Goal: Information Seeking & Learning: Learn about a topic

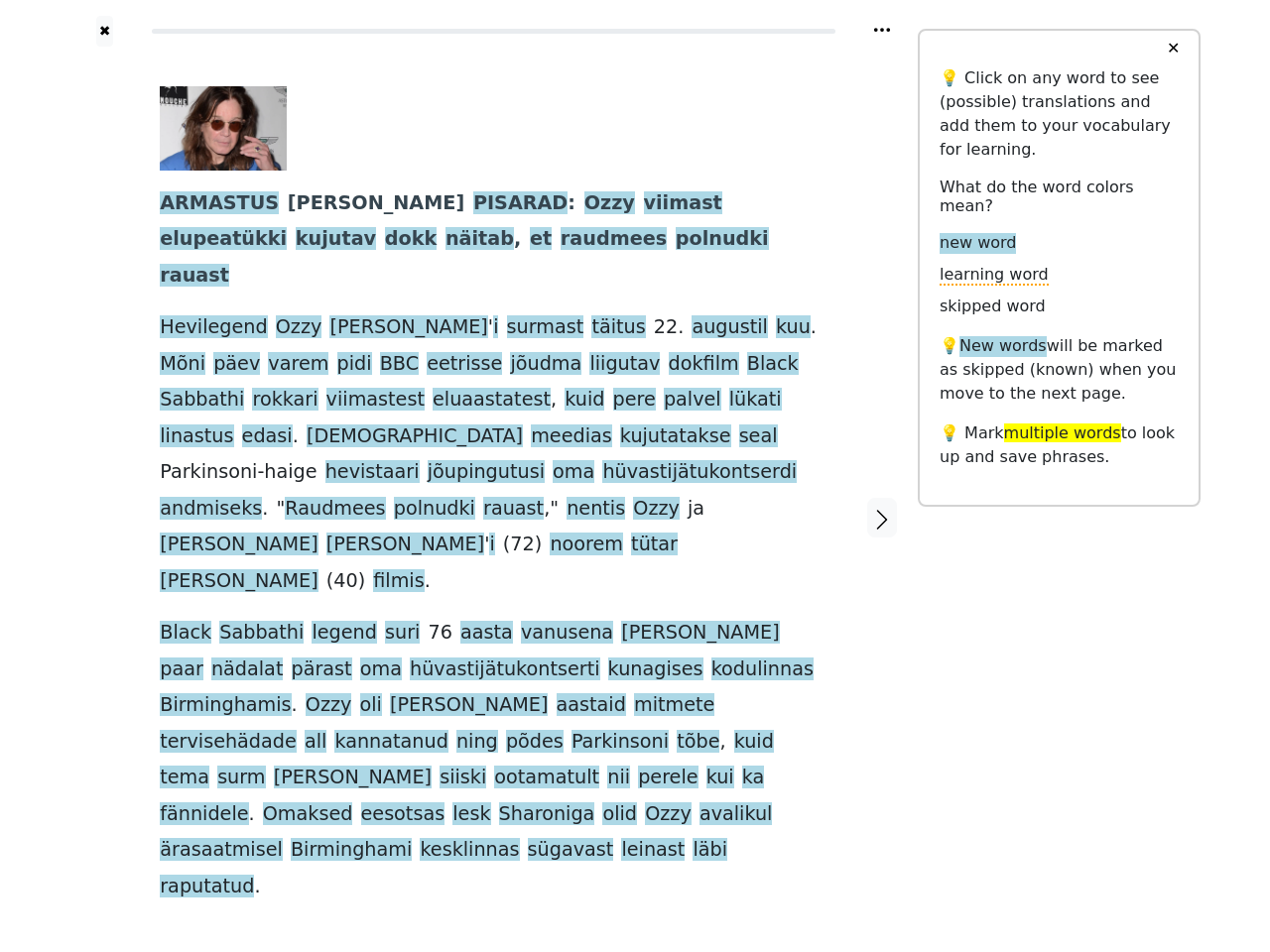
click at [635, 476] on div "ARMASTUS JA PISARAD : Ozzy viimast elupeatükki kujutav dokk näitab , et raudmee…" at bounding box center [494, 495] width 667 height 818
click at [882, 30] on icon at bounding box center [882, 30] width 16 height 4
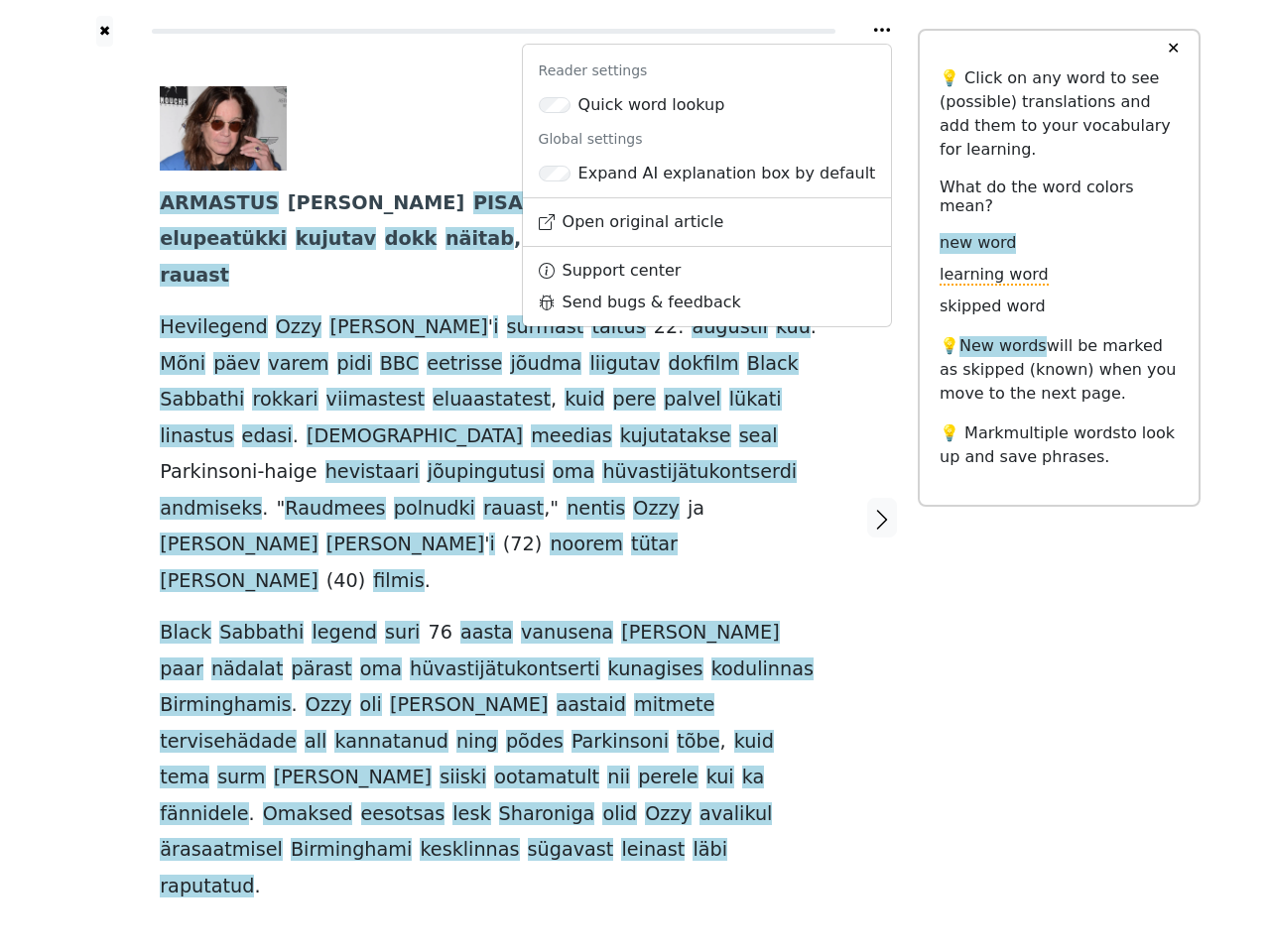
click at [104, 463] on div at bounding box center [104, 518] width 71 height 943
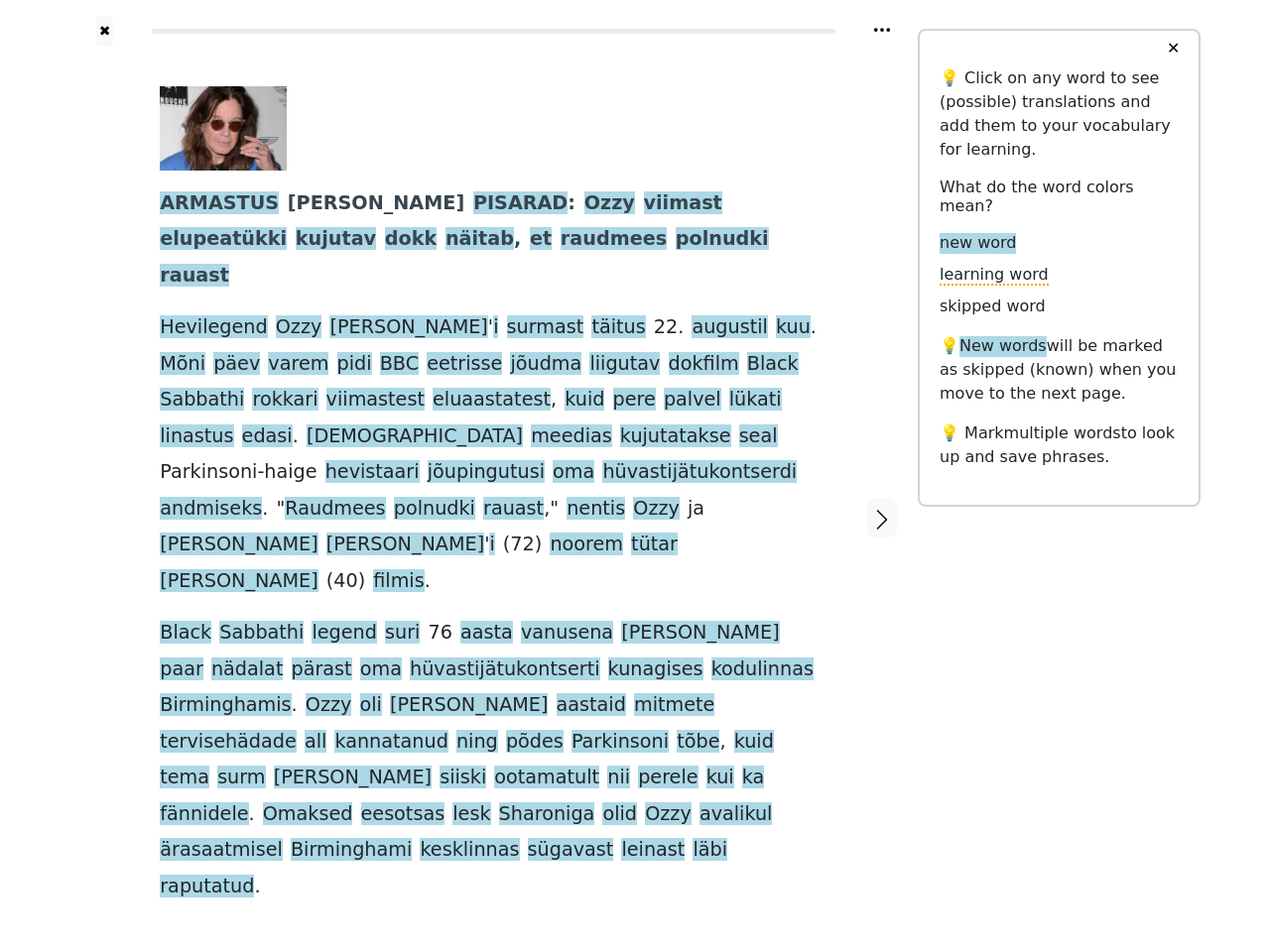
click at [318, 569] on span "[PERSON_NAME]" at bounding box center [238, 581] width 158 height 25
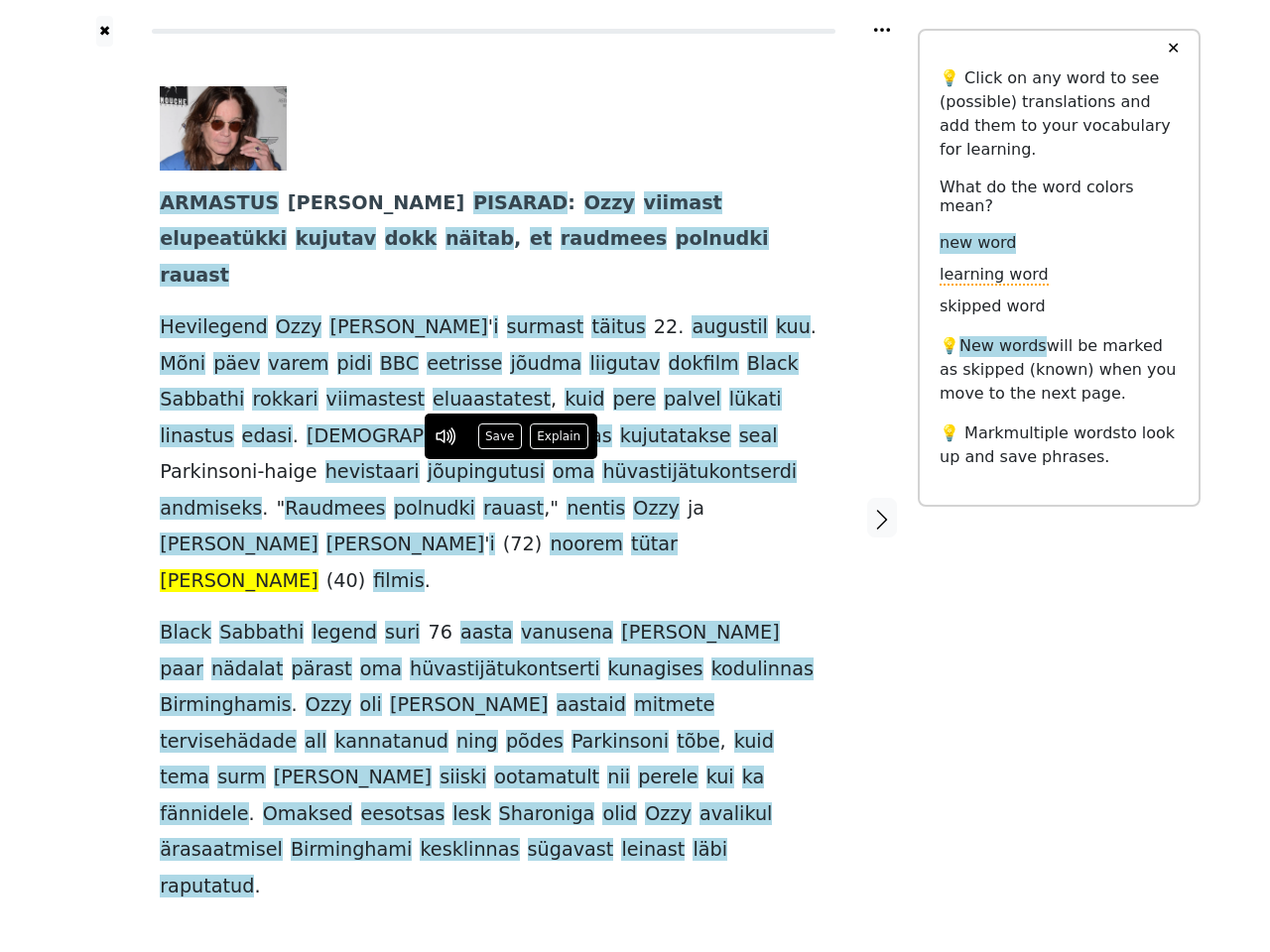
click at [212, 204] on span "ARMASTUS" at bounding box center [219, 204] width 119 height 25
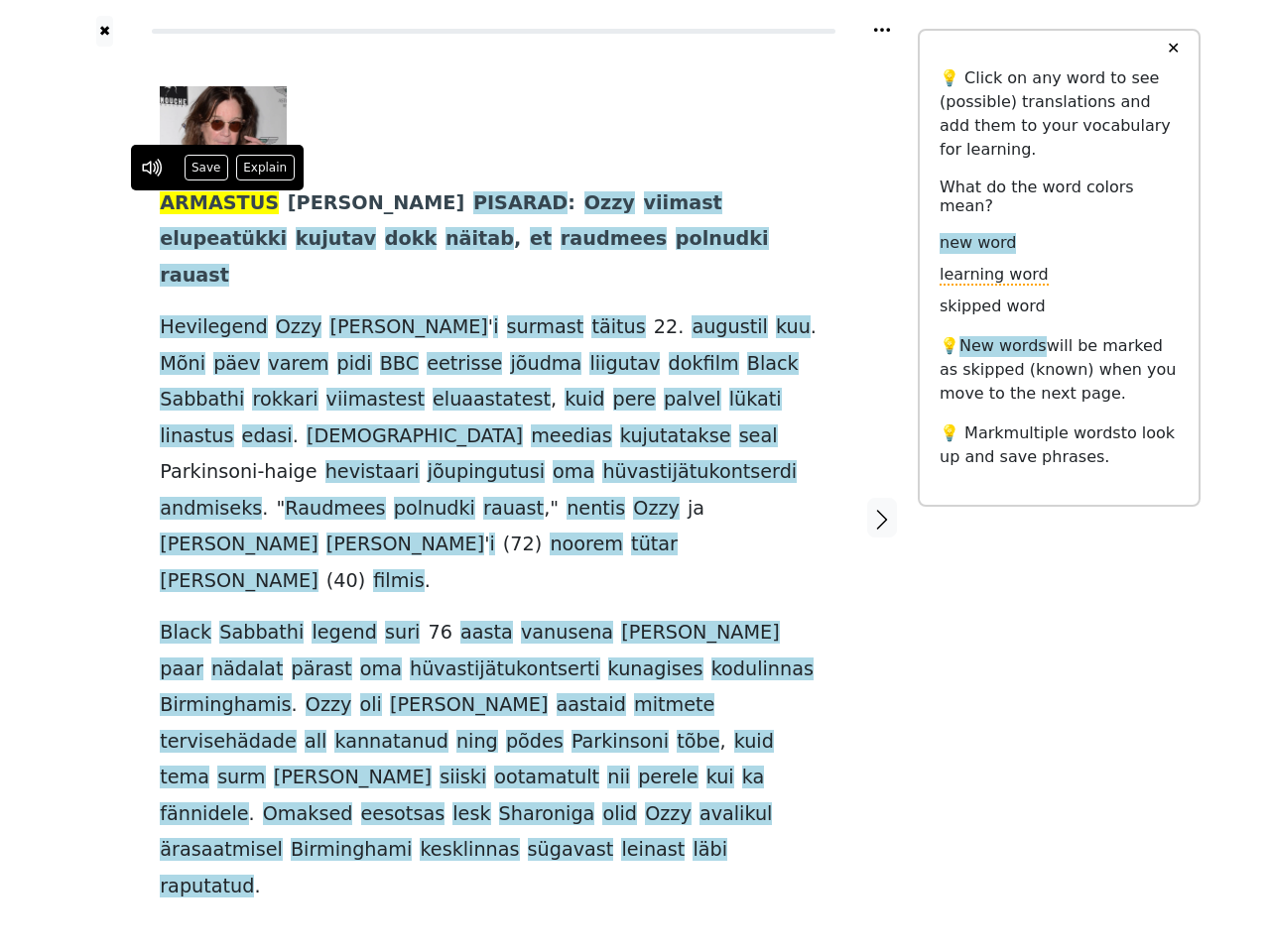
click at [288, 204] on span "[PERSON_NAME]" at bounding box center [376, 204] width 177 height 25
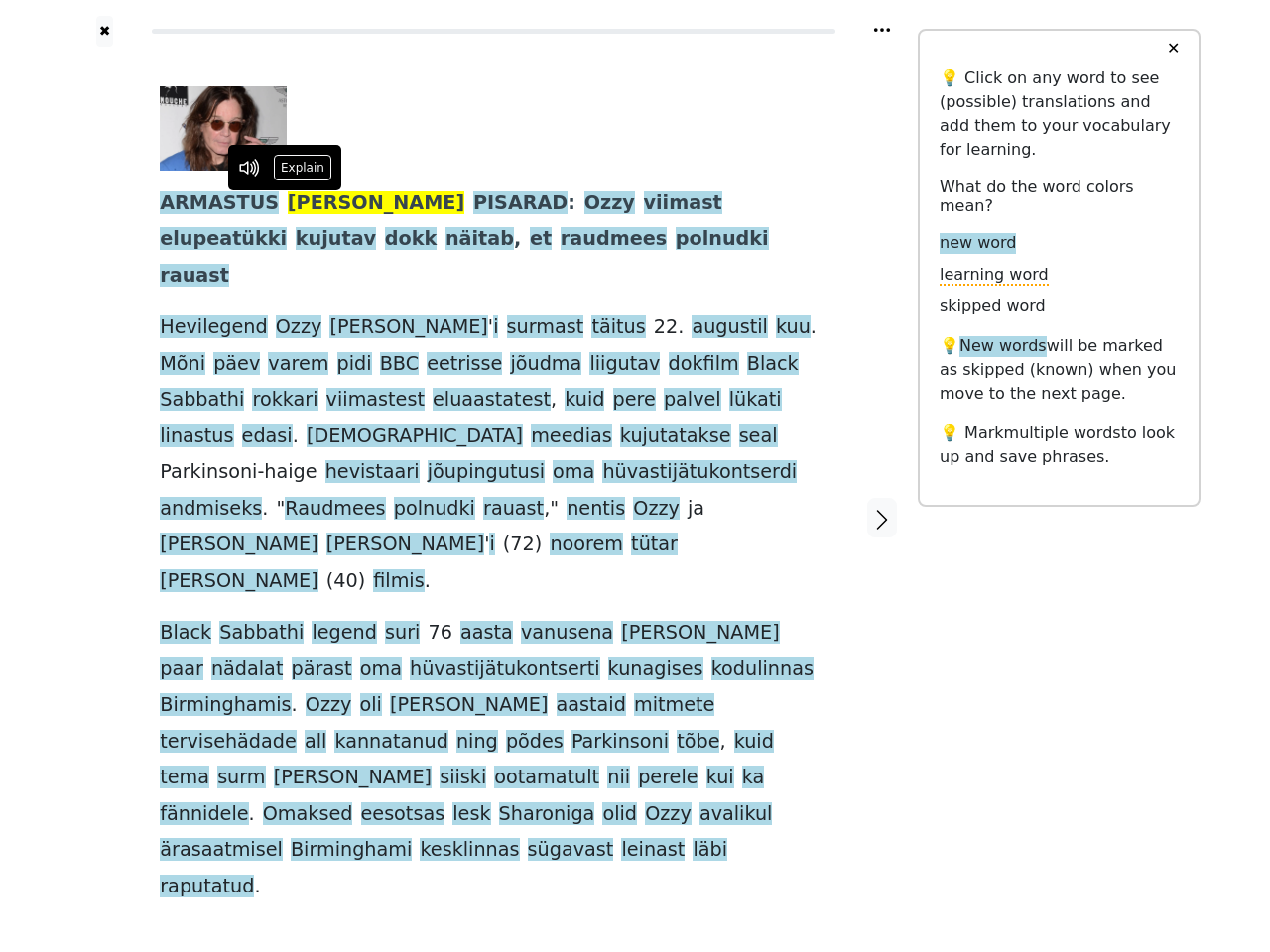
click at [473, 204] on span "PISARAD" at bounding box center [519, 204] width 94 height 25
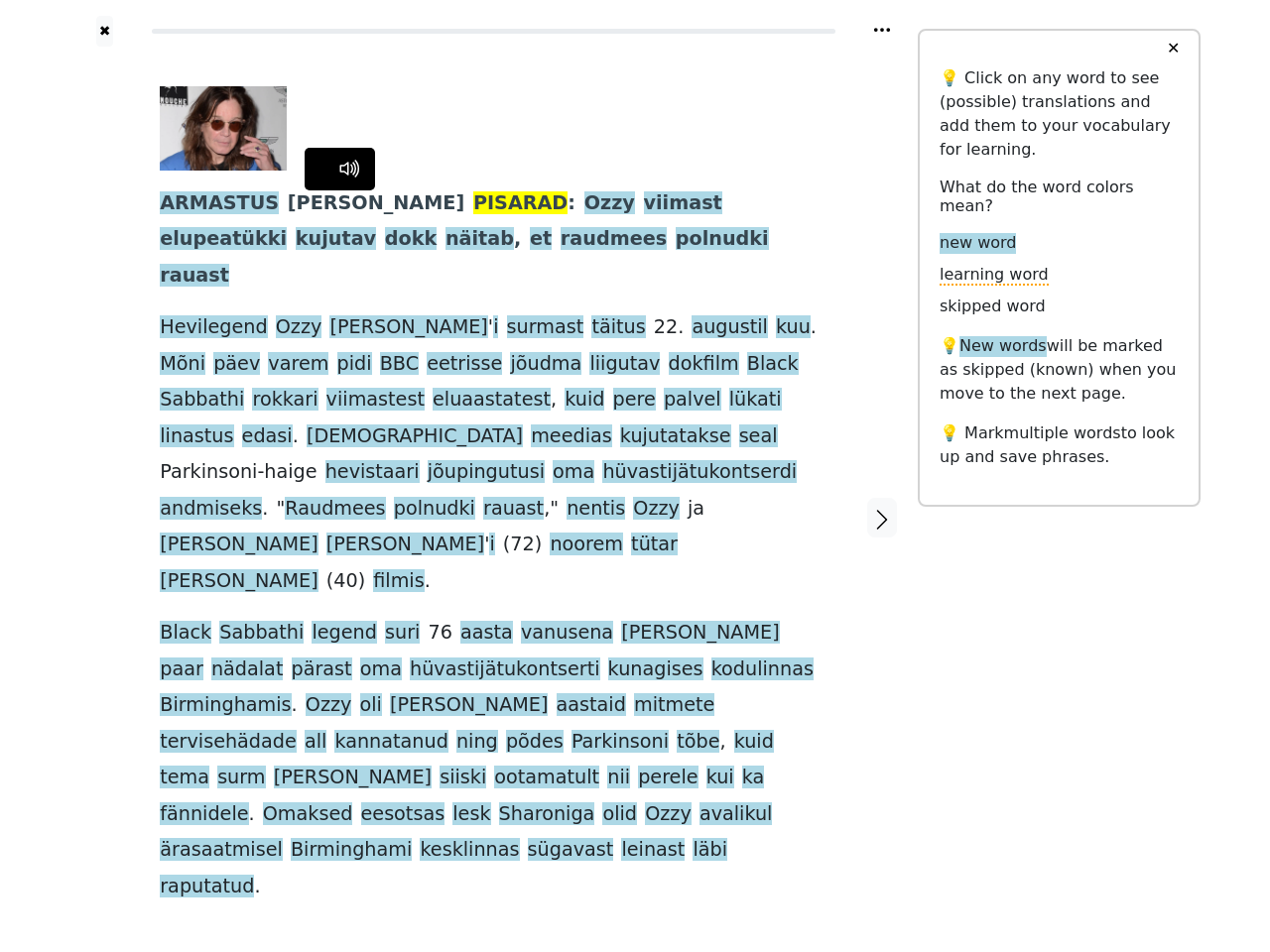
click at [584, 204] on span "Ozzy" at bounding box center [609, 204] width 51 height 25
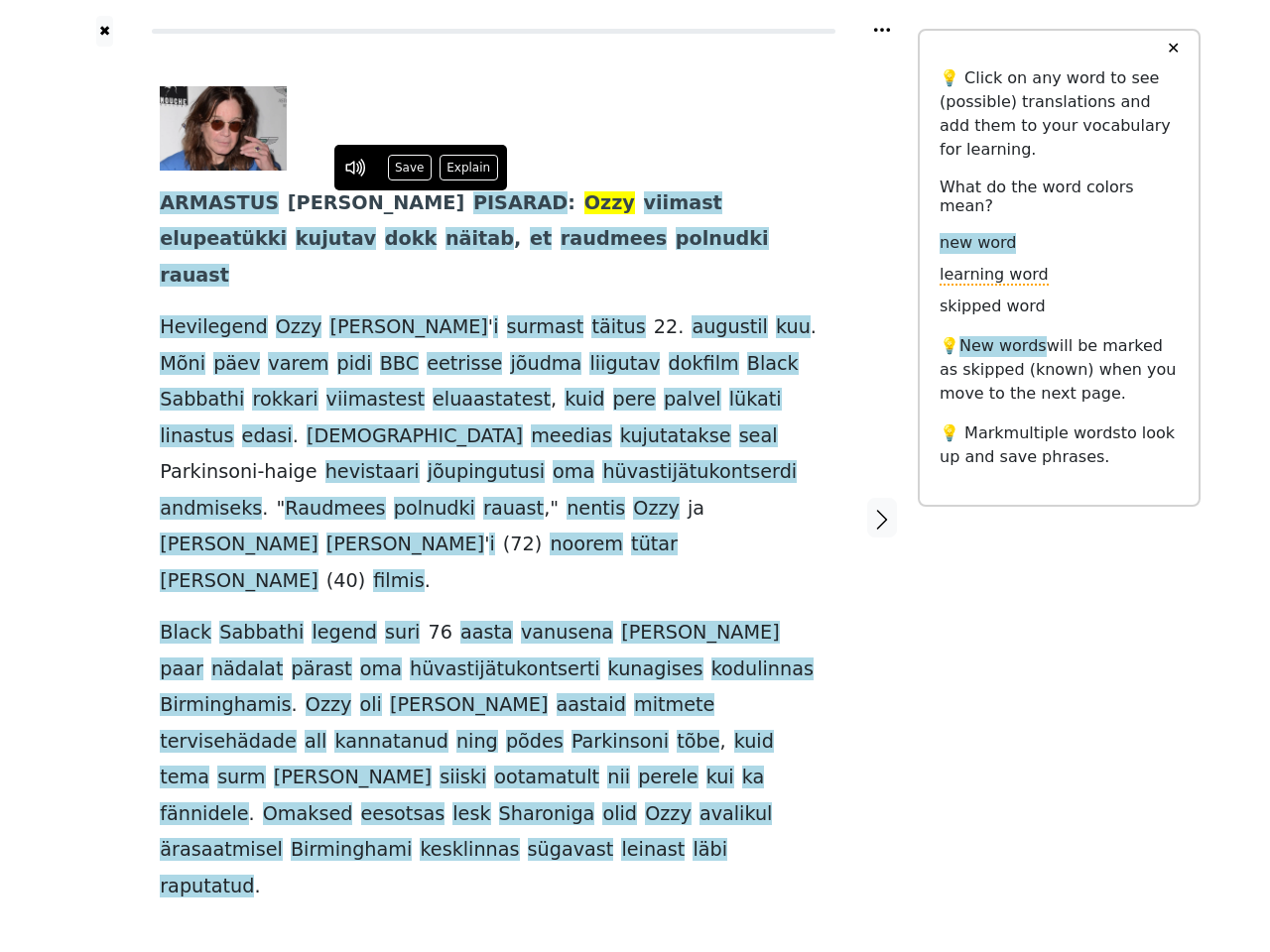
click at [643, 204] on span "viimast" at bounding box center [682, 204] width 78 height 25
click at [287, 227] on span "elupeatükki" at bounding box center [223, 239] width 127 height 25
